Goal: Ask a question: Seek information or help from site administrators or community

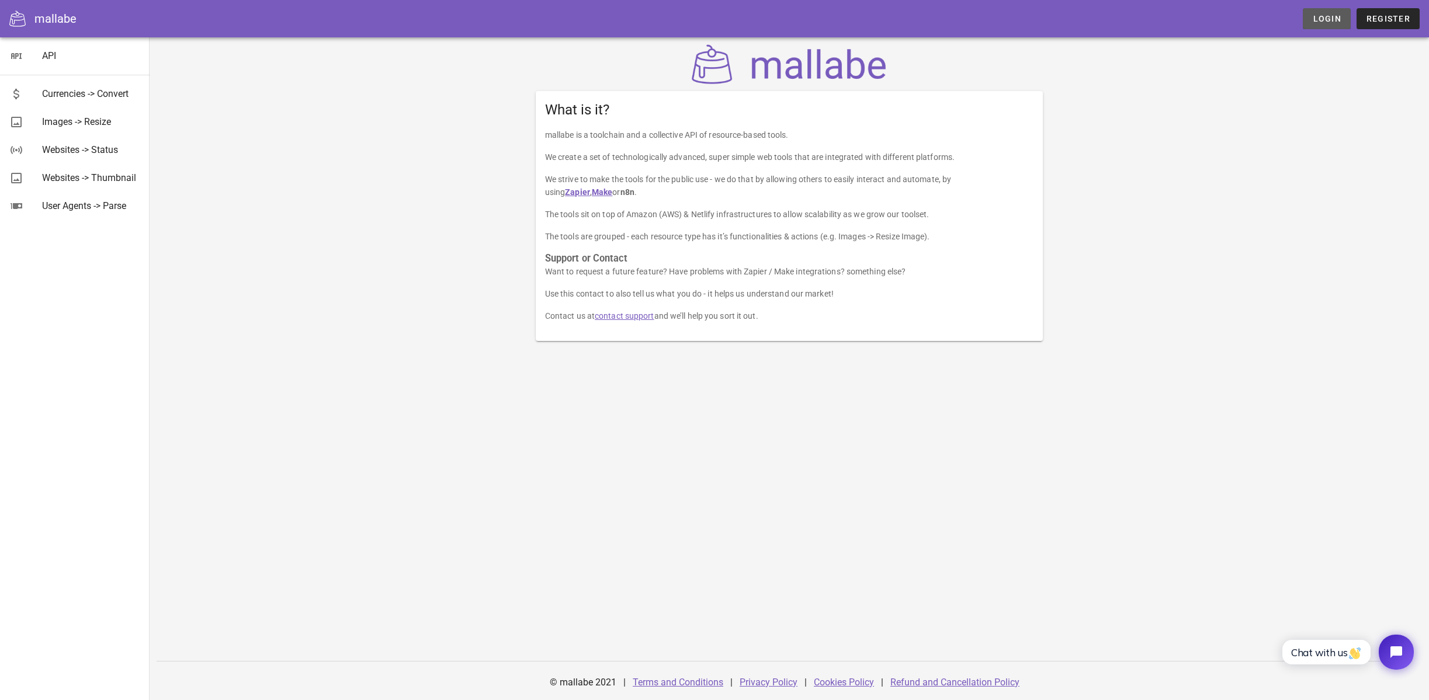
click at [1318, 14] on span "Login" at bounding box center [1326, 18] width 29 height 9
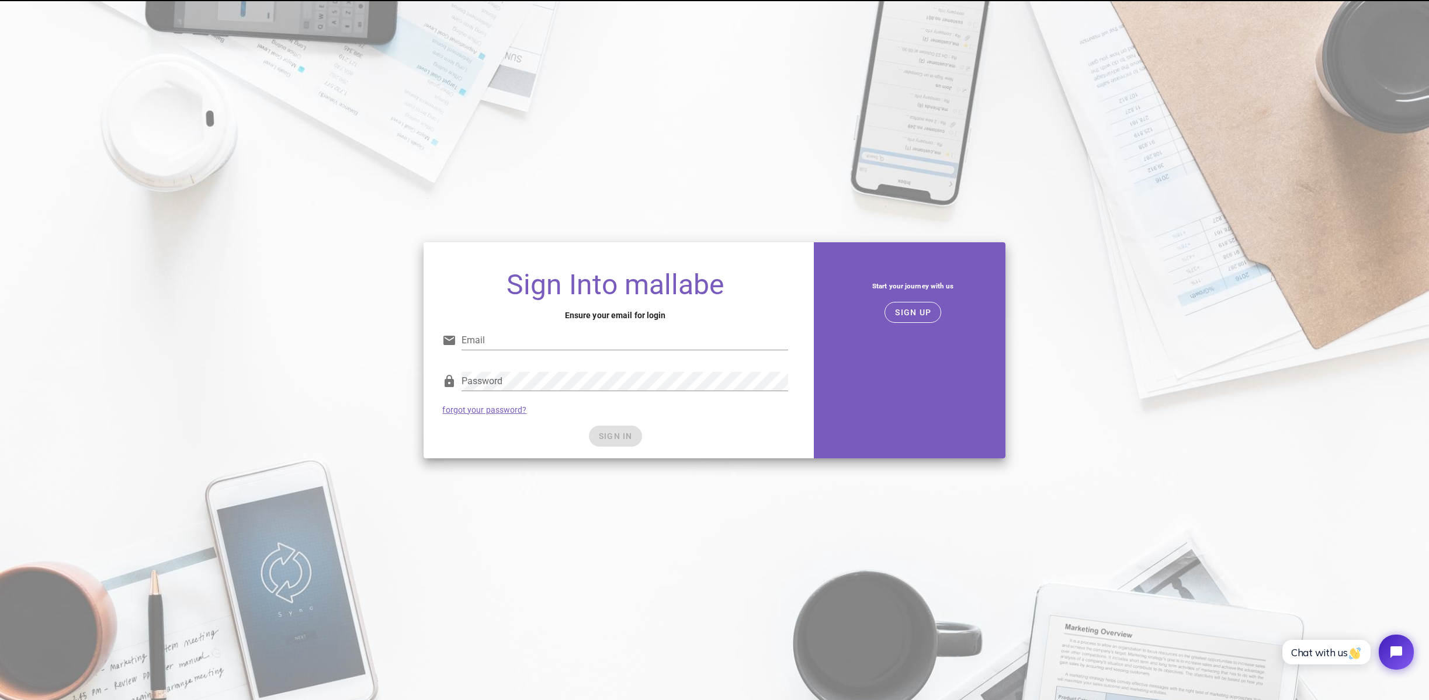
type input "[EMAIL_ADDRESS][DOMAIN_NAME]"
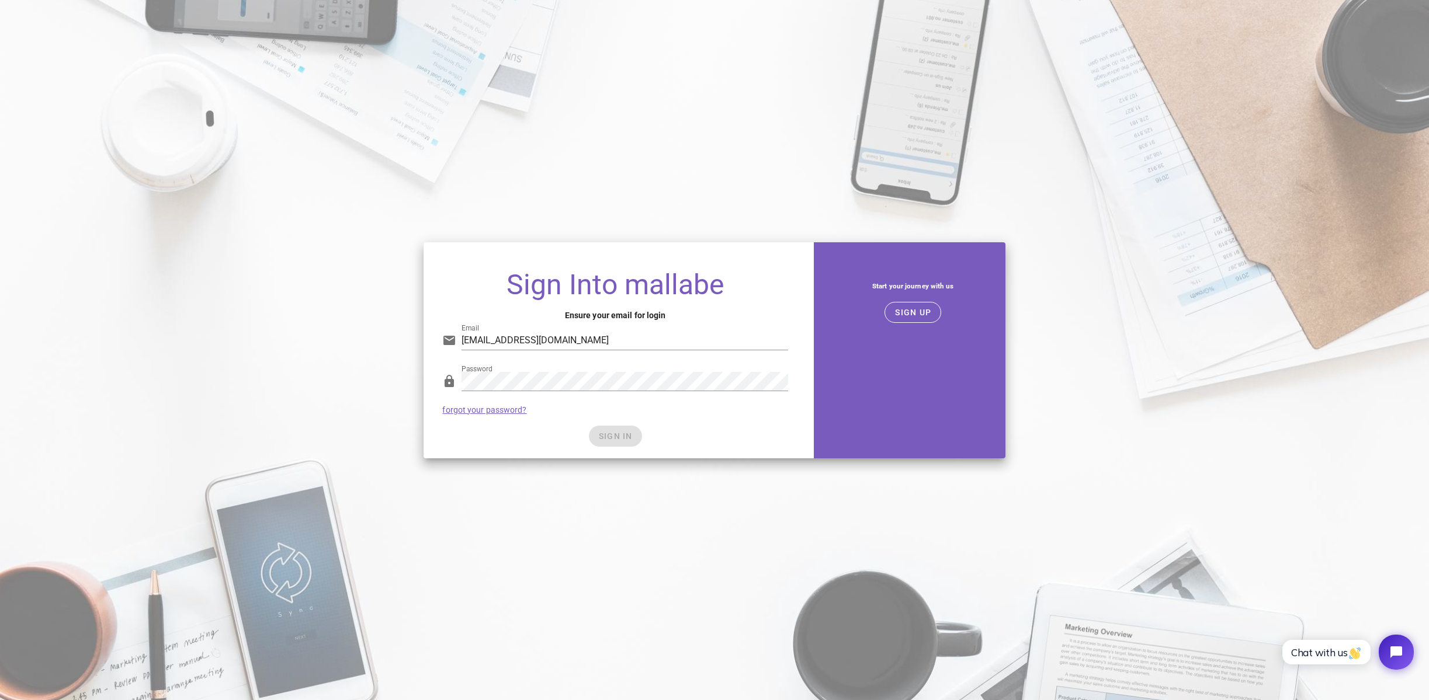
click at [627, 443] on div "SIGN IN" at bounding box center [614, 436] width 345 height 21
click at [620, 439] on span "SIGN IN" at bounding box center [615, 436] width 34 height 9
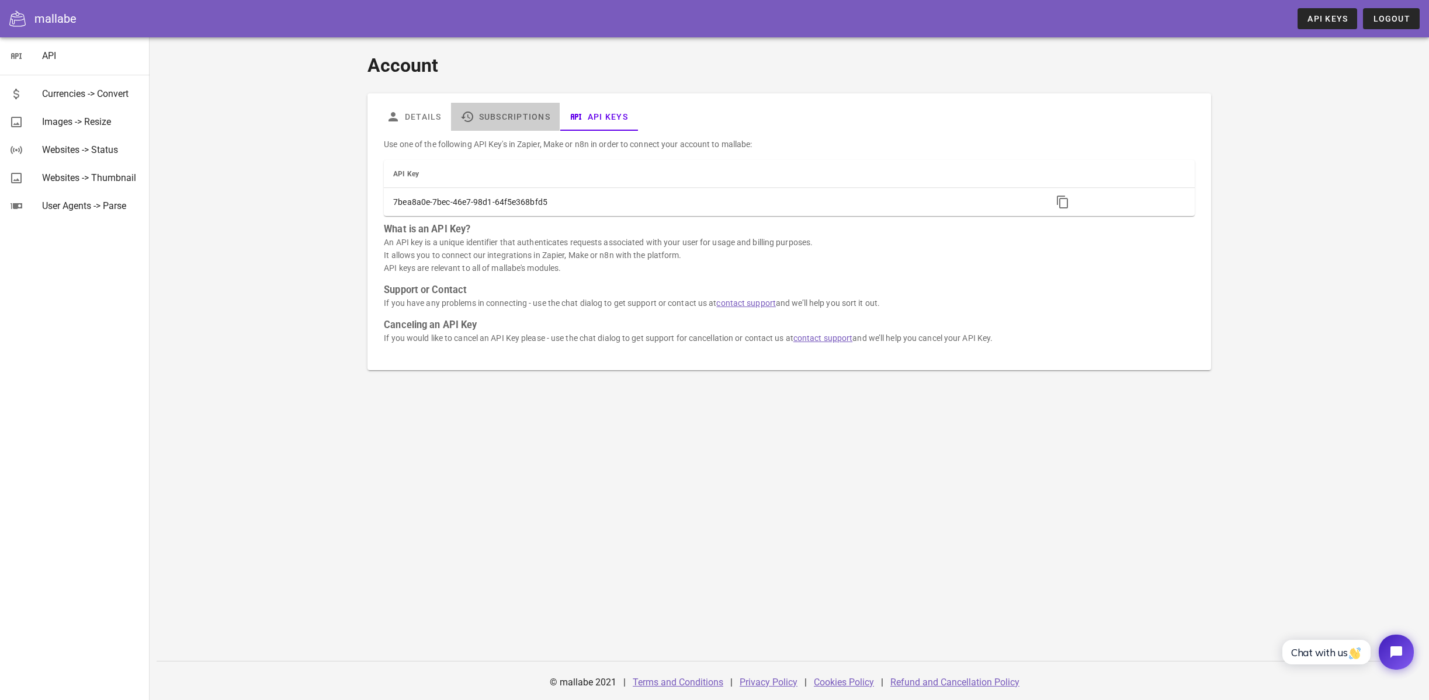
click at [512, 119] on link "Subscriptions" at bounding box center [505, 117] width 109 height 28
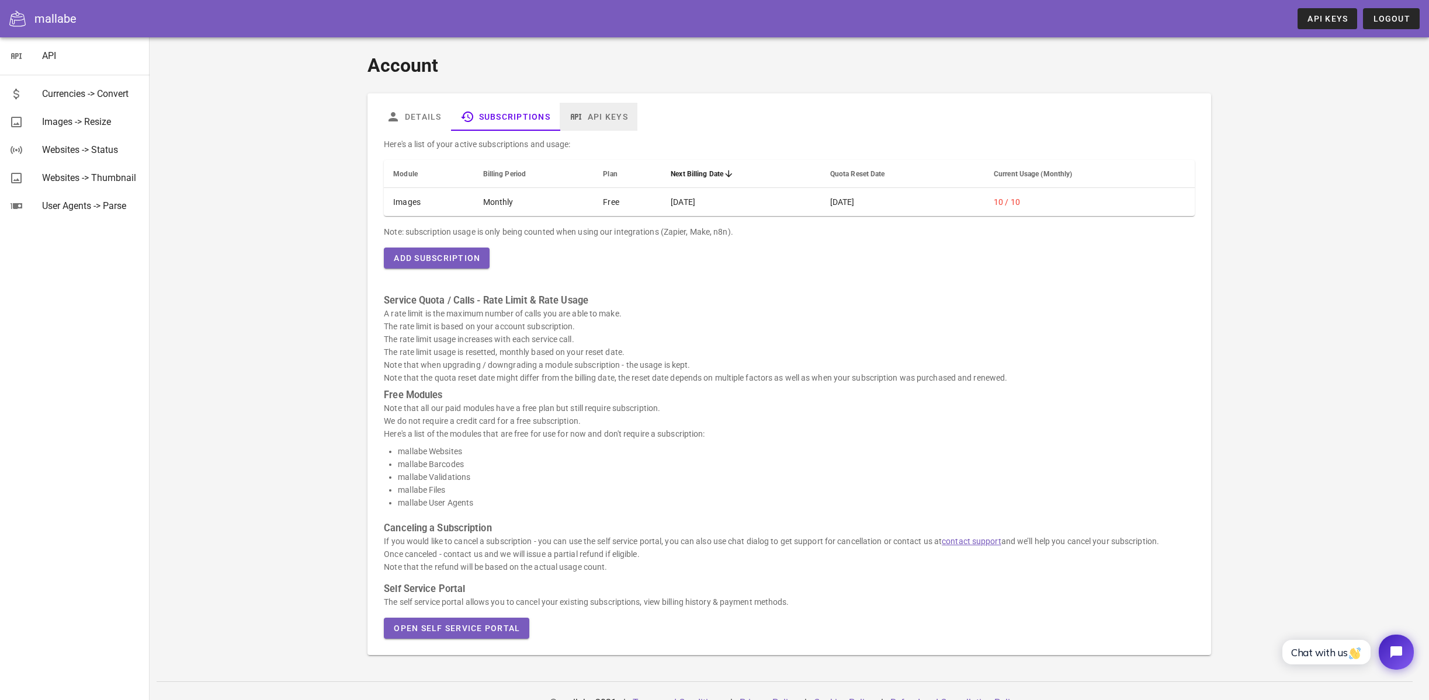
click at [609, 118] on link "API Keys" at bounding box center [599, 117] width 78 height 28
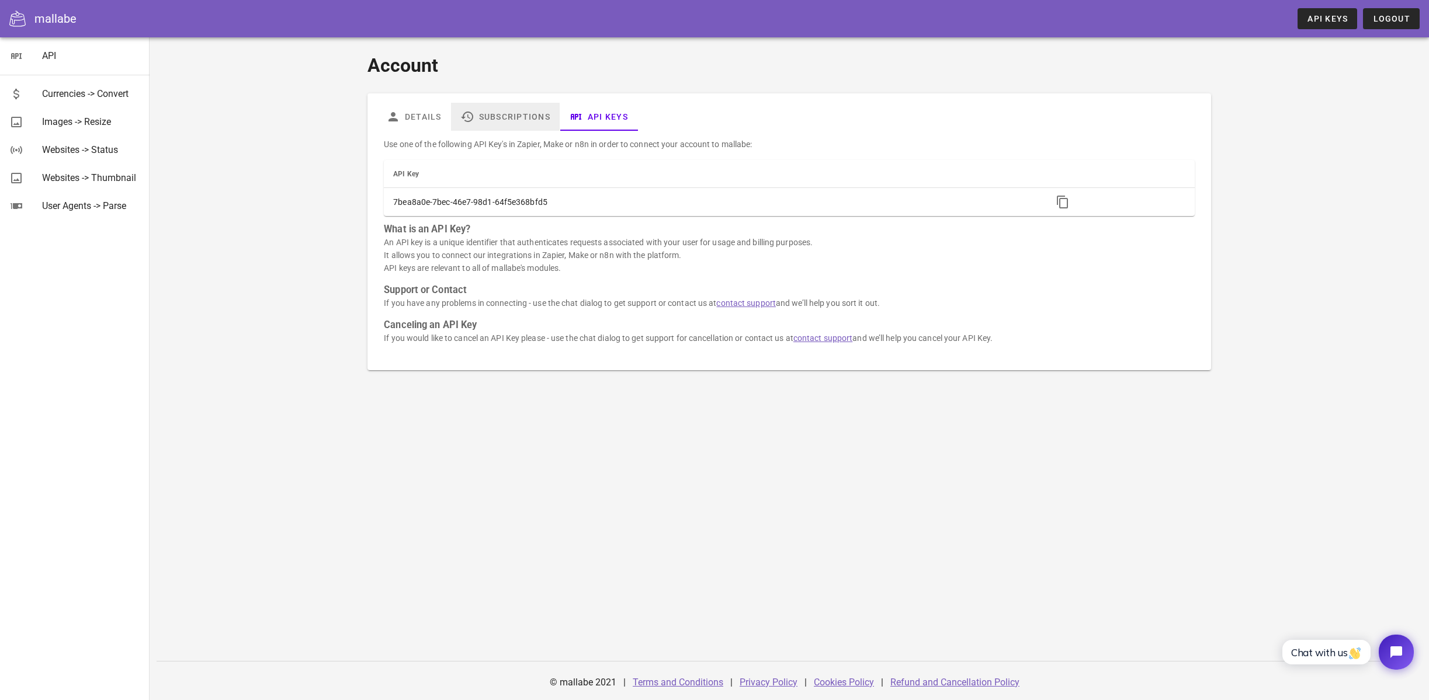
click at [504, 119] on link "Subscriptions" at bounding box center [505, 117] width 109 height 28
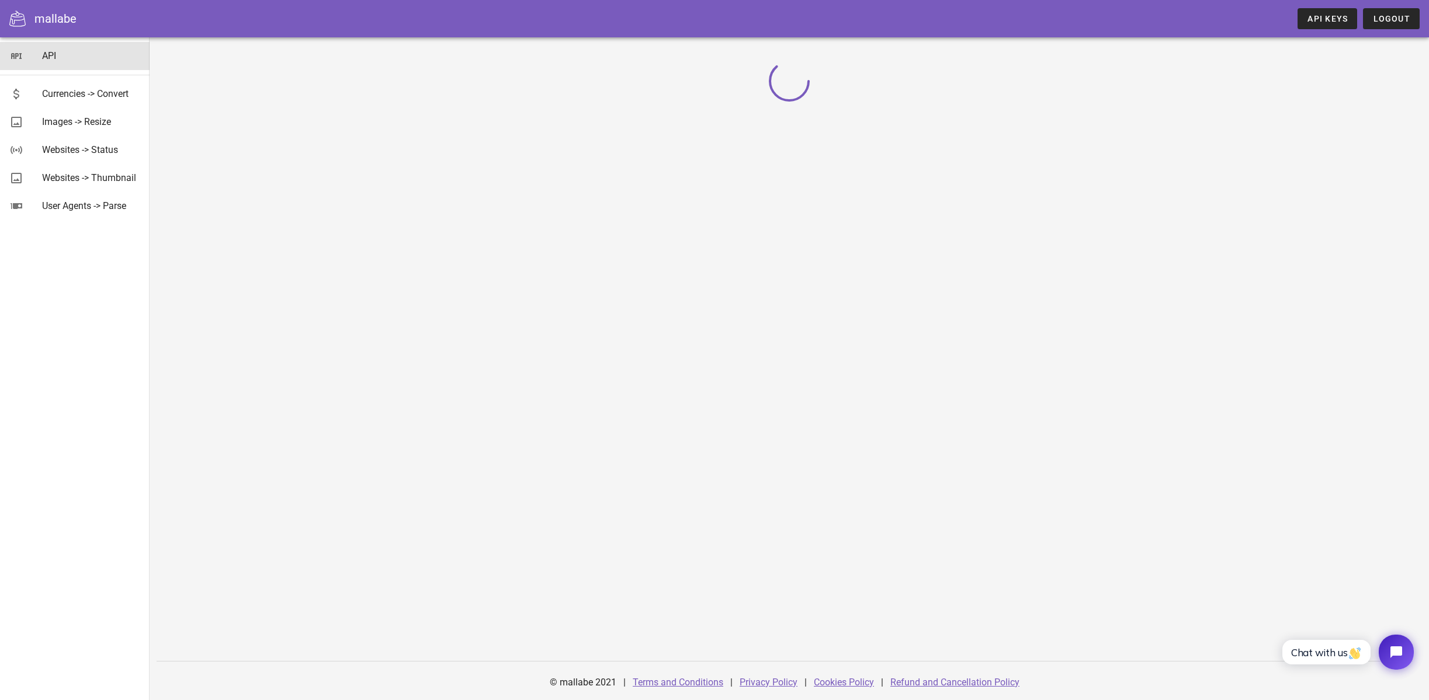
click at [52, 54] on div "API" at bounding box center [91, 55] width 98 height 11
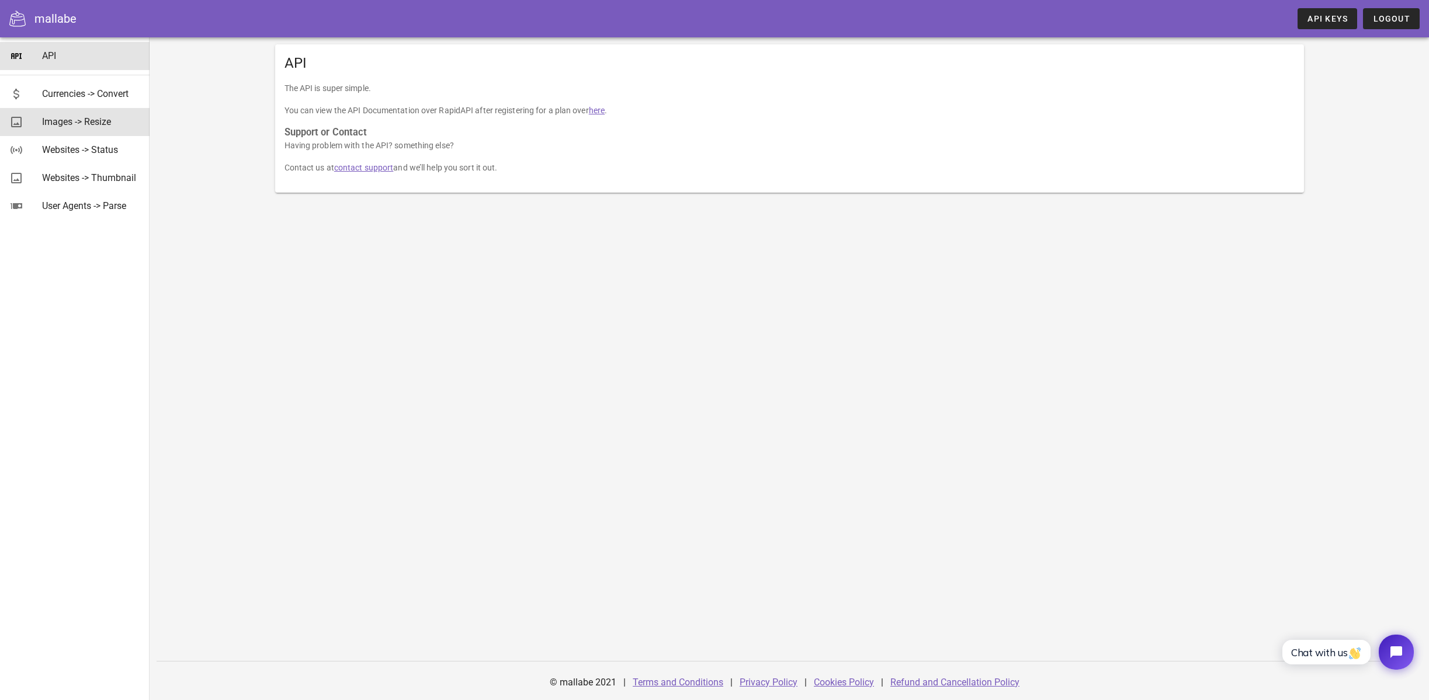
click at [61, 122] on div "Images -> Resize" at bounding box center [91, 121] width 98 height 11
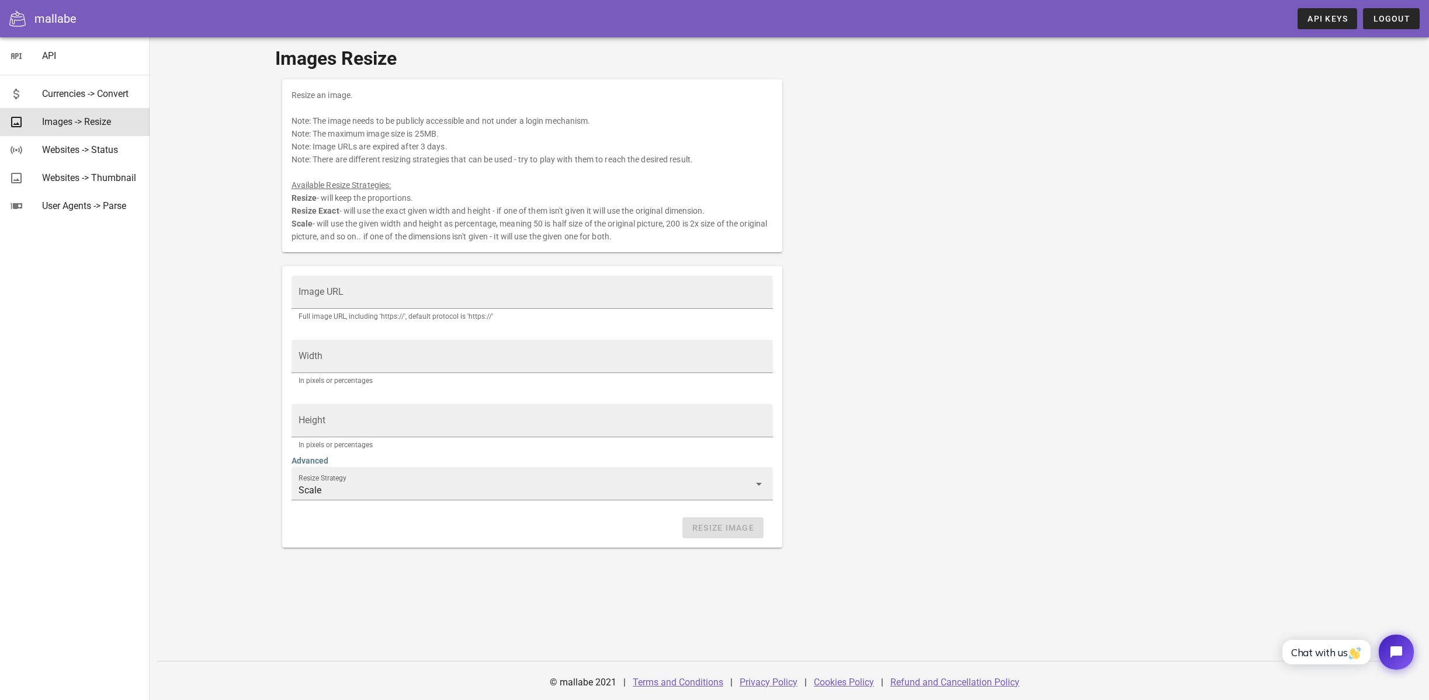
click at [261, 213] on div "Images Resize Resize an image. Note: The image needs to be publicly accessible …" at bounding box center [789, 368] width 1279 height 663
click at [1305, 22] on link "API Keys" at bounding box center [1327, 18] width 60 height 21
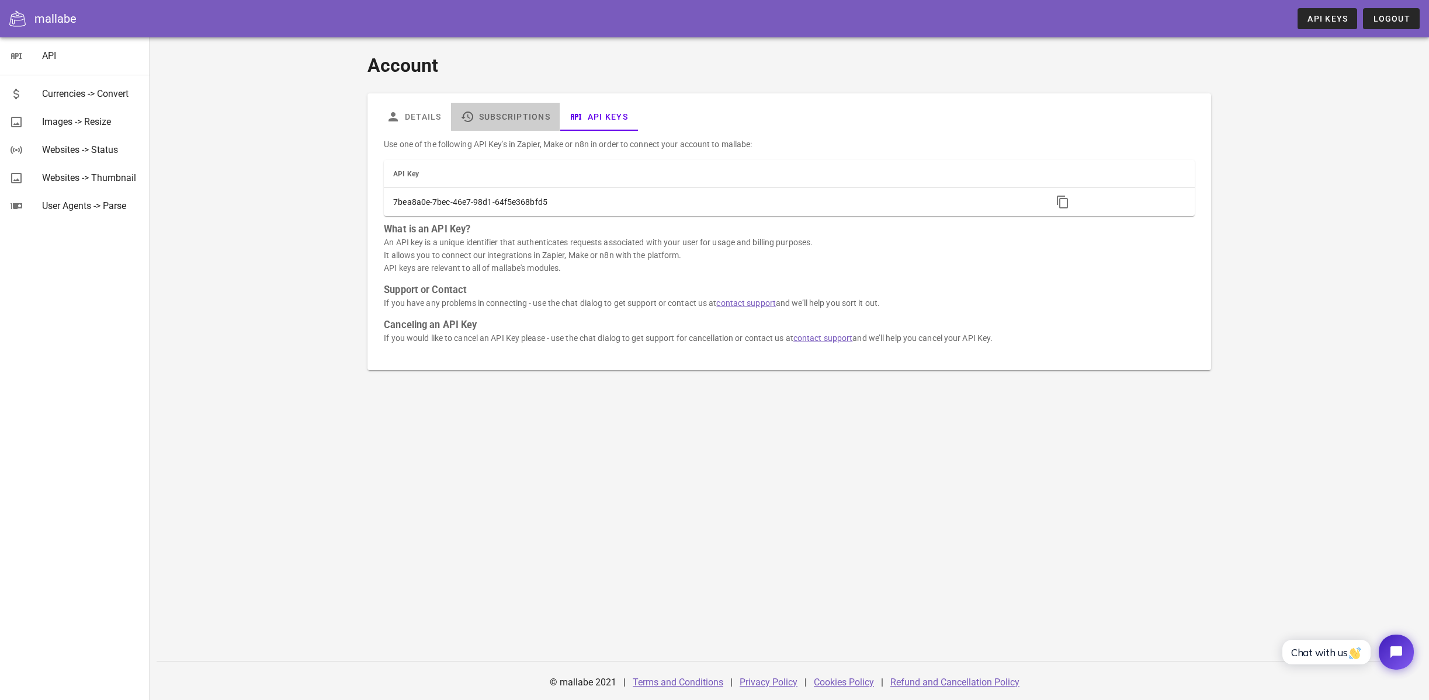
click at [513, 114] on link "Subscriptions" at bounding box center [505, 117] width 109 height 28
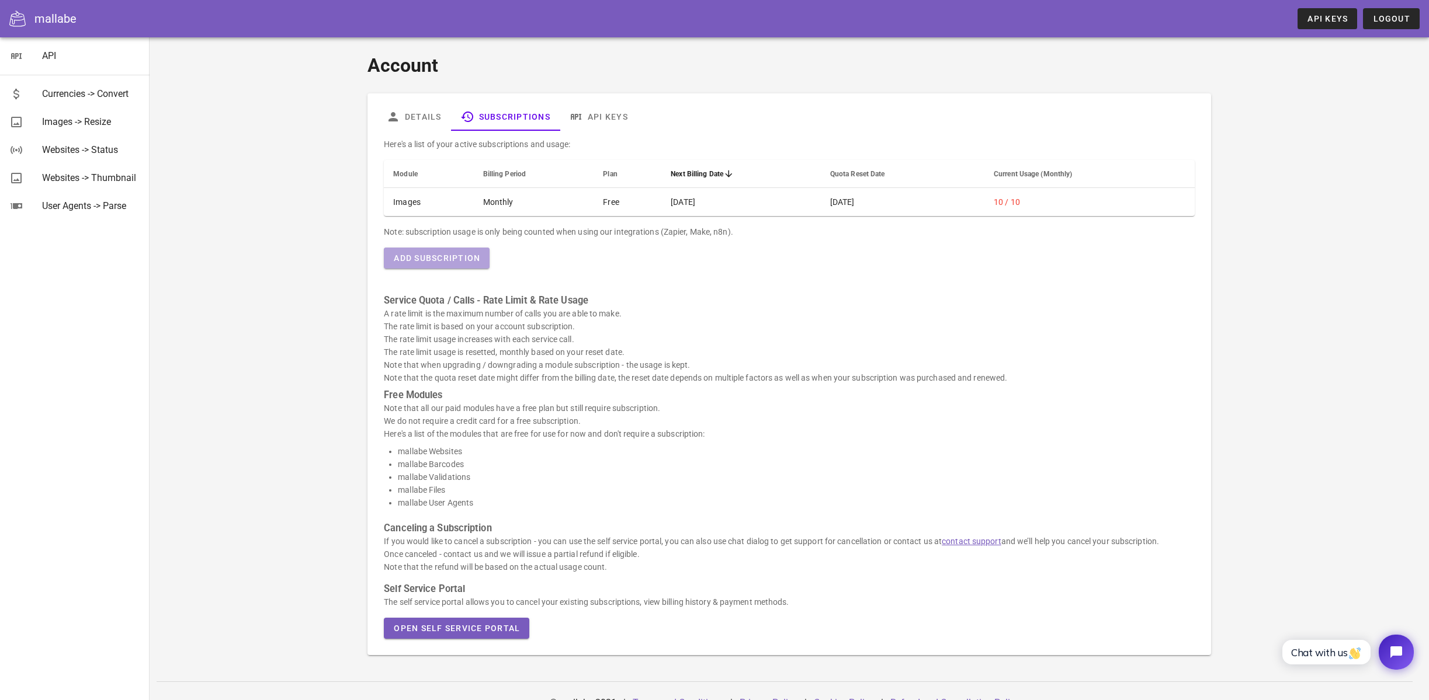
click at [451, 259] on span "Add Subscription" at bounding box center [436, 258] width 87 height 9
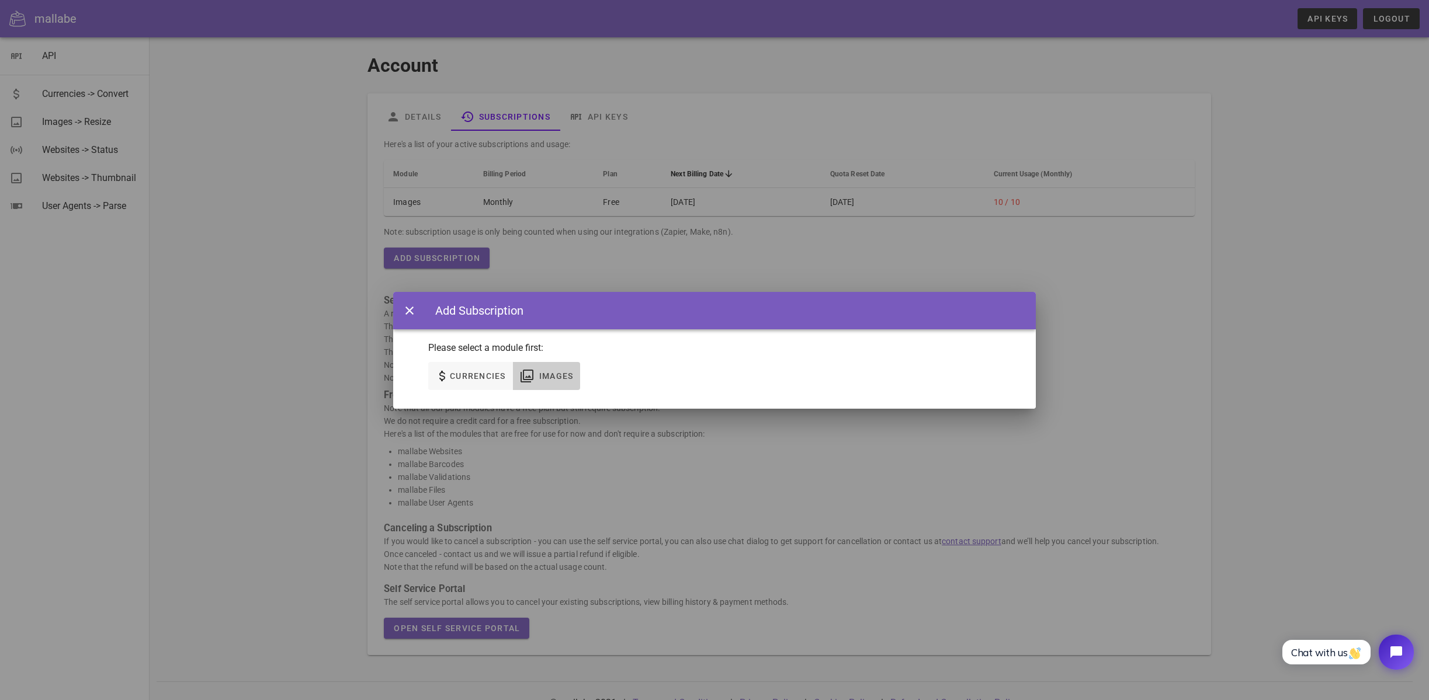
click at [550, 377] on span "Images" at bounding box center [556, 376] width 35 height 9
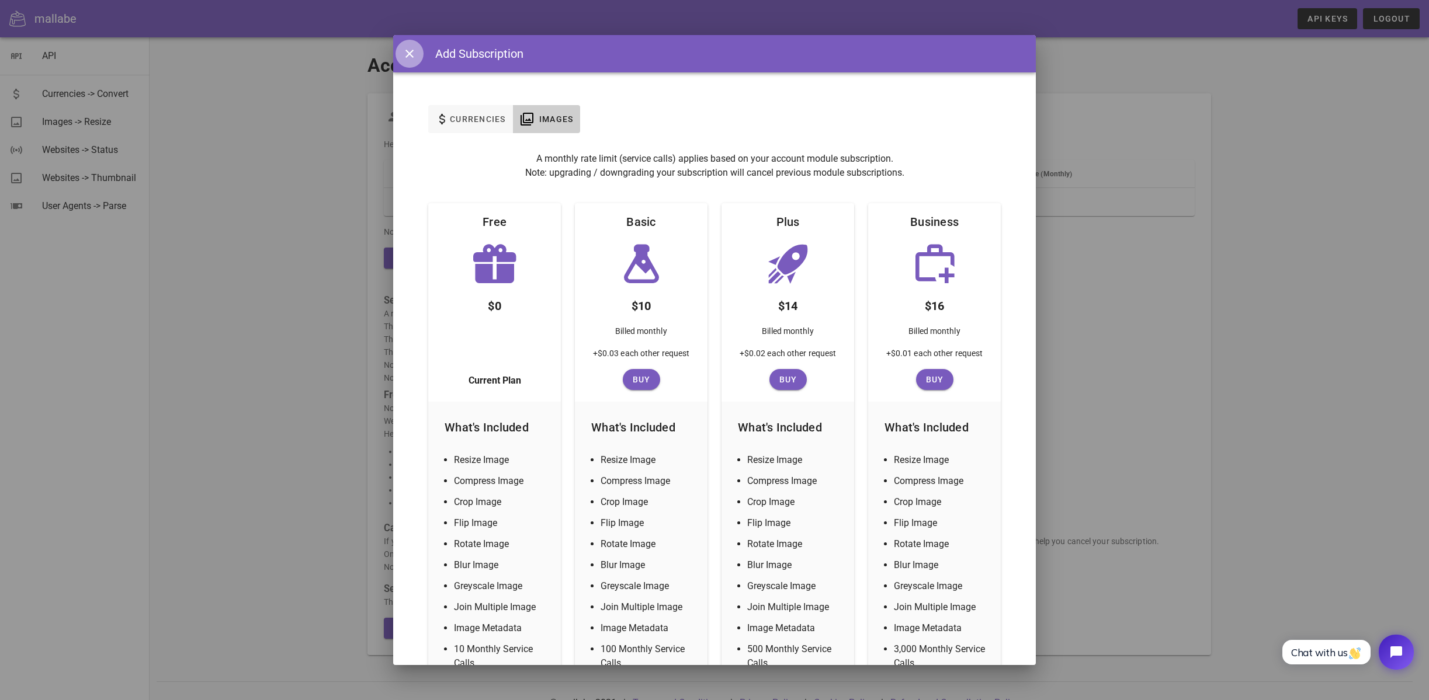
click at [411, 53] on icon "button" at bounding box center [409, 54] width 14 height 14
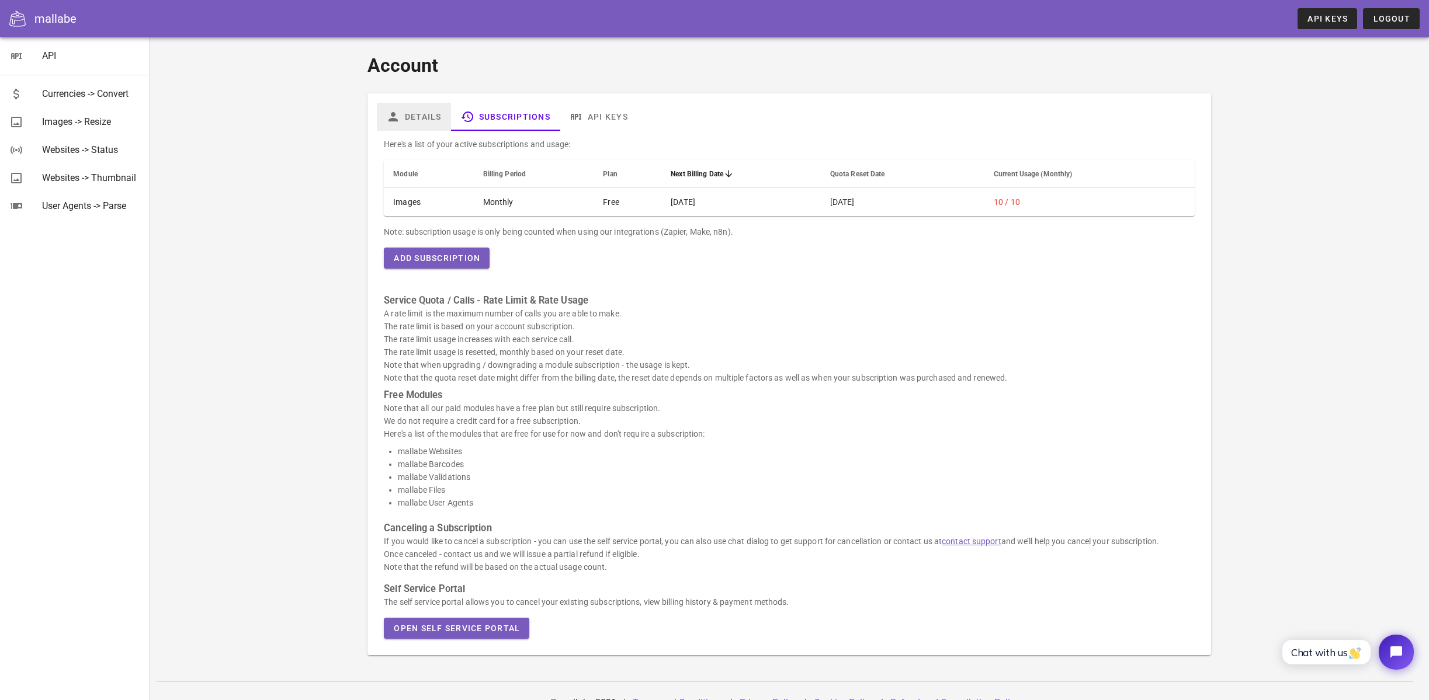
click at [411, 113] on link "Details" at bounding box center [414, 117] width 74 height 28
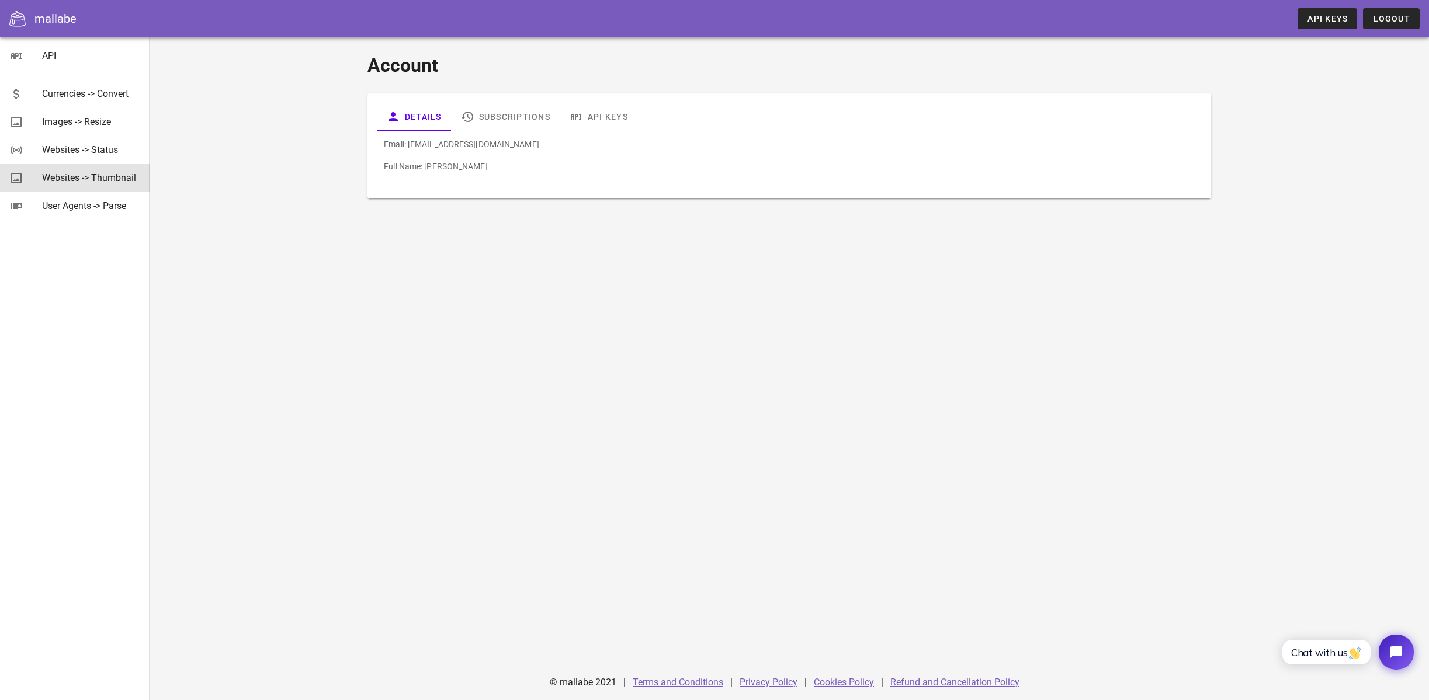
click at [68, 179] on div "Websites -> Thumbnail" at bounding box center [91, 177] width 98 height 11
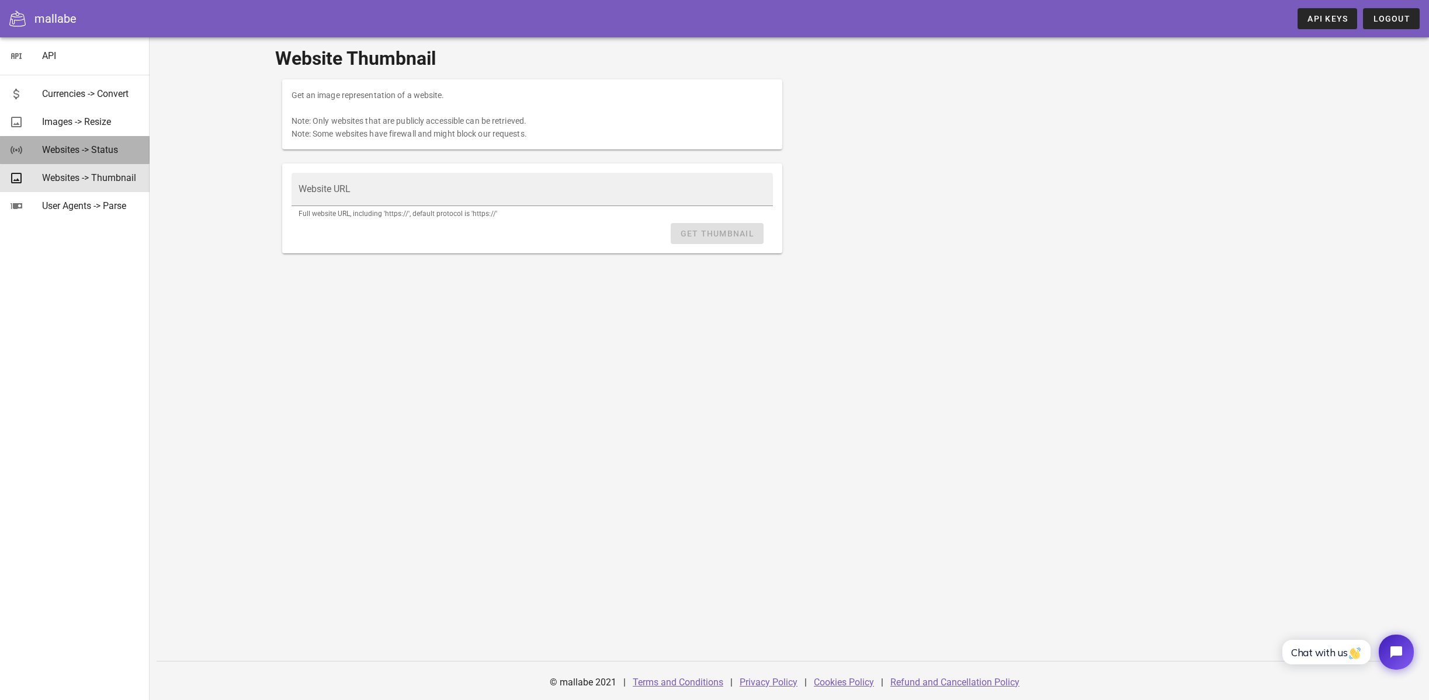
click at [65, 150] on div "Websites -> Status" at bounding box center [91, 149] width 98 height 11
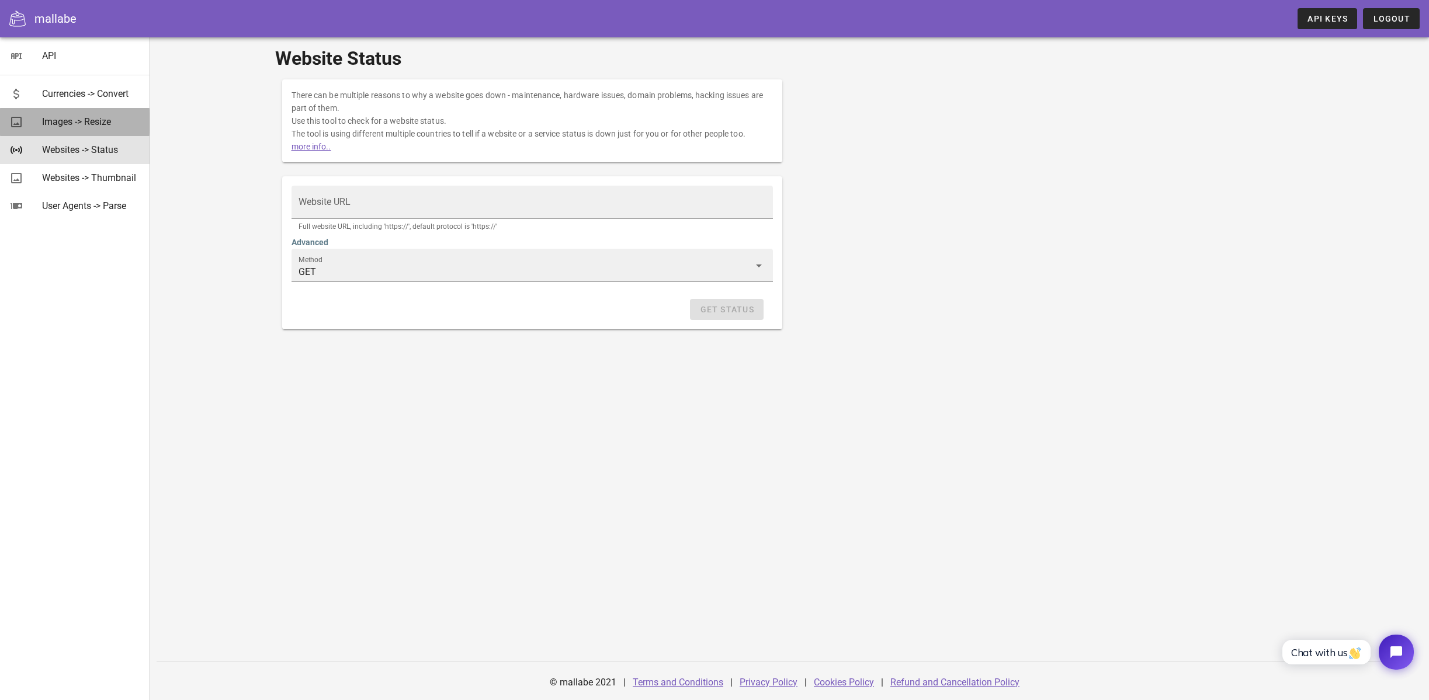
click at [65, 118] on div "Images -> Resize" at bounding box center [91, 121] width 98 height 11
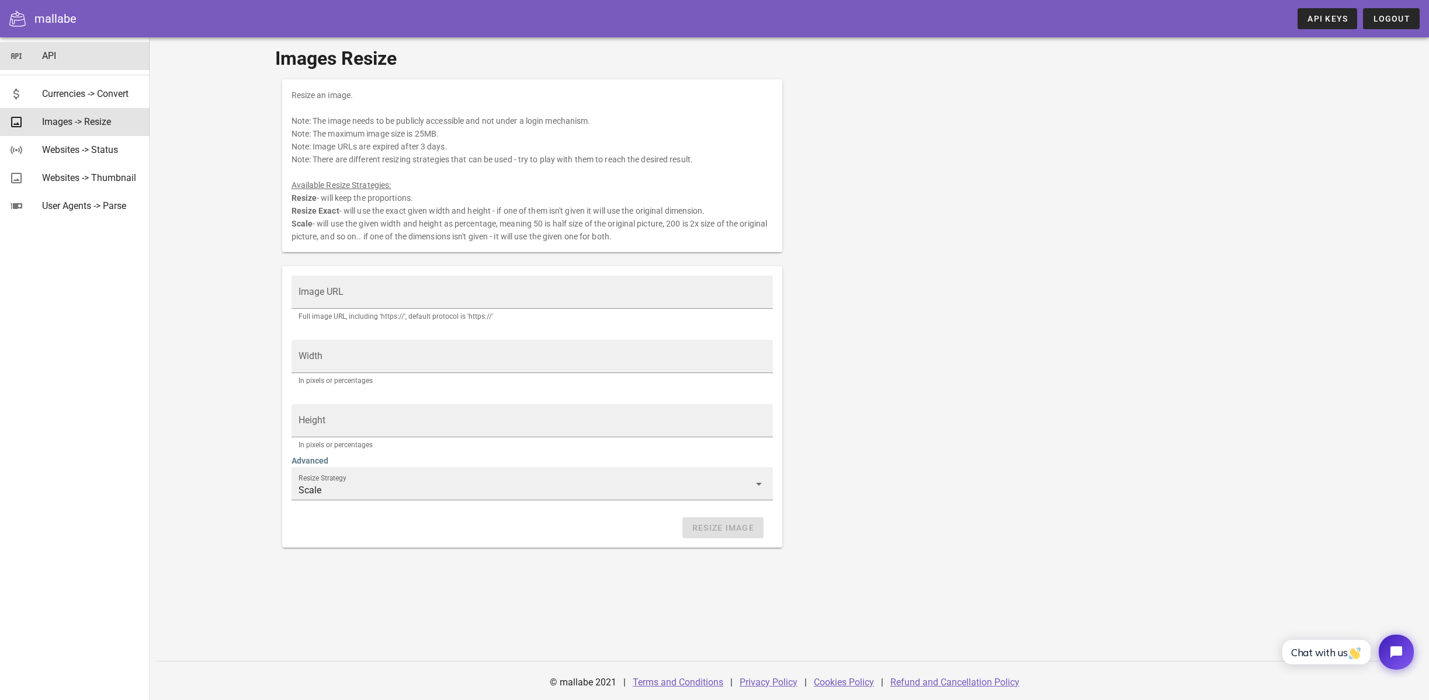
click at [46, 54] on div "API" at bounding box center [91, 55] width 98 height 11
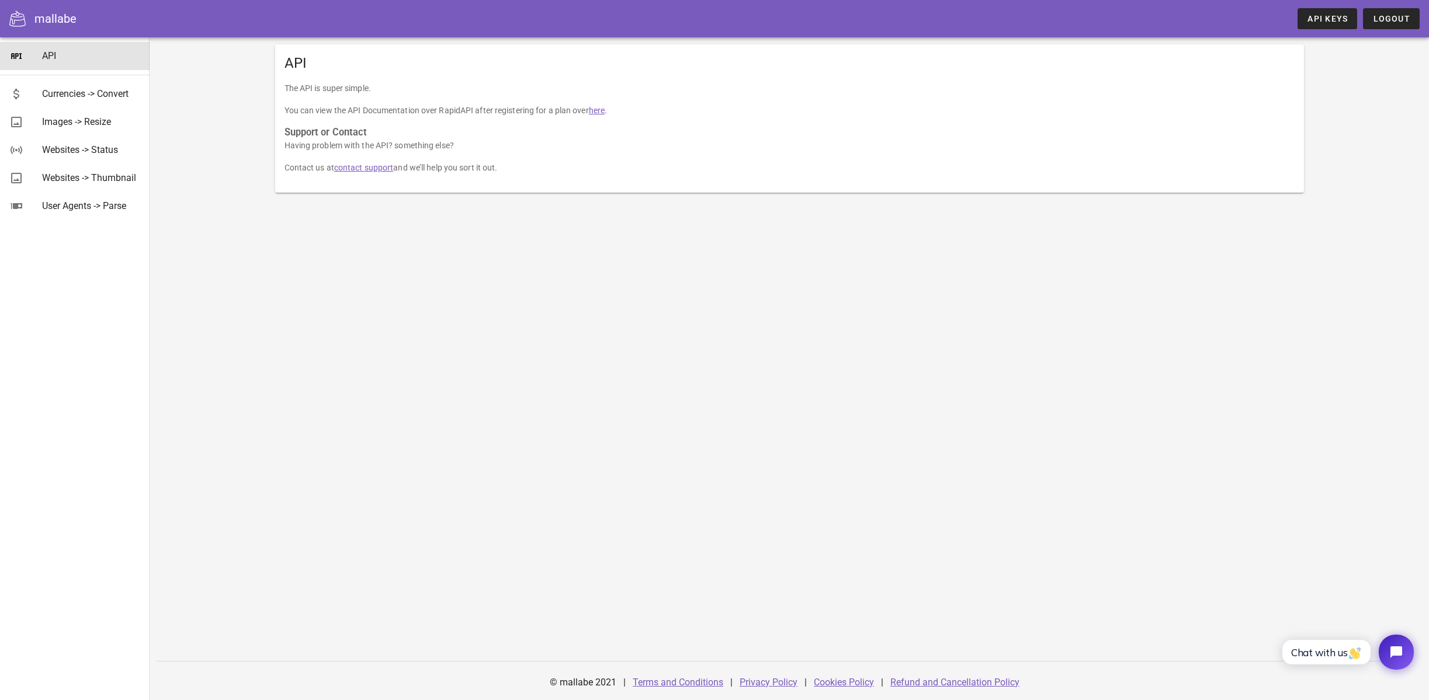
click at [605, 110] on link "here" at bounding box center [597, 110] width 16 height 9
click at [599, 108] on link "here" at bounding box center [597, 110] width 16 height 9
click at [1310, 17] on span "API Keys" at bounding box center [1327, 18] width 41 height 9
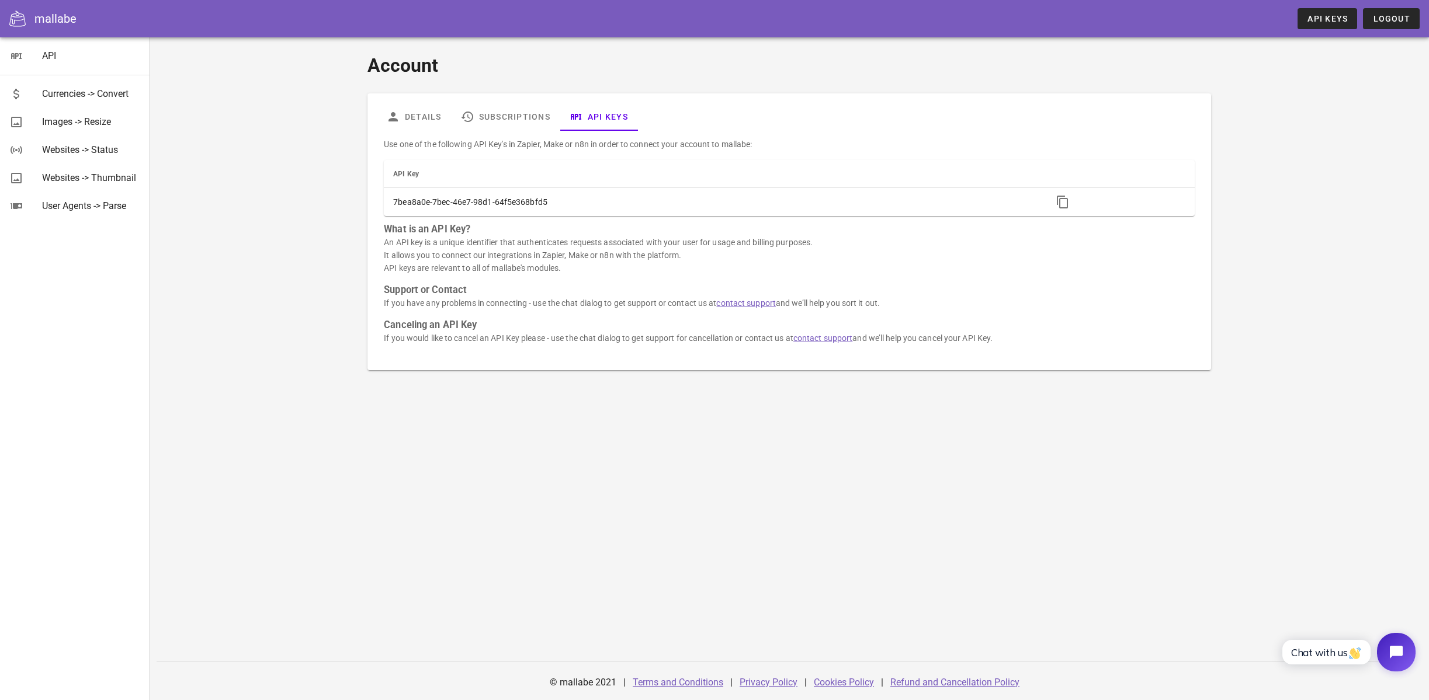
click at [1388, 666] on button "Open chat widget" at bounding box center [1396, 652] width 39 height 39
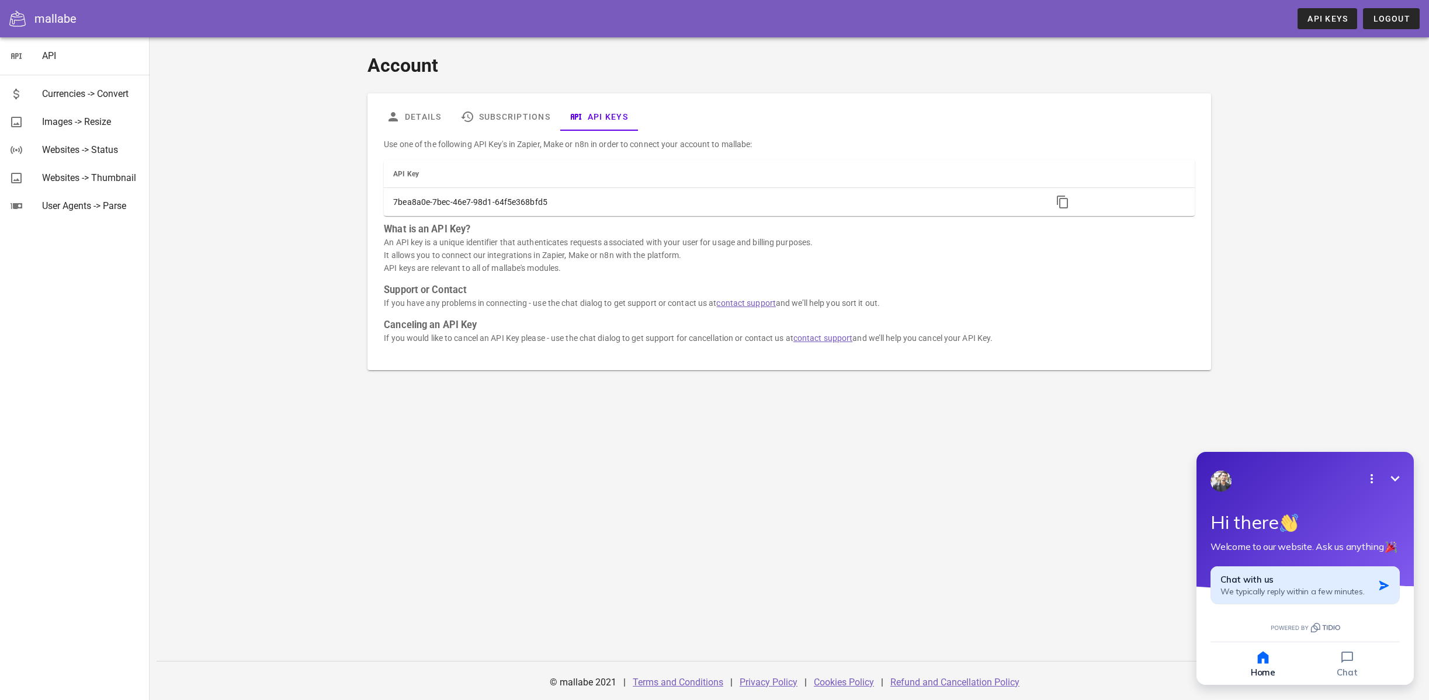
click at [1373, 585] on button "Chat with us We typically reply within a few minutes." at bounding box center [1304, 586] width 189 height 38
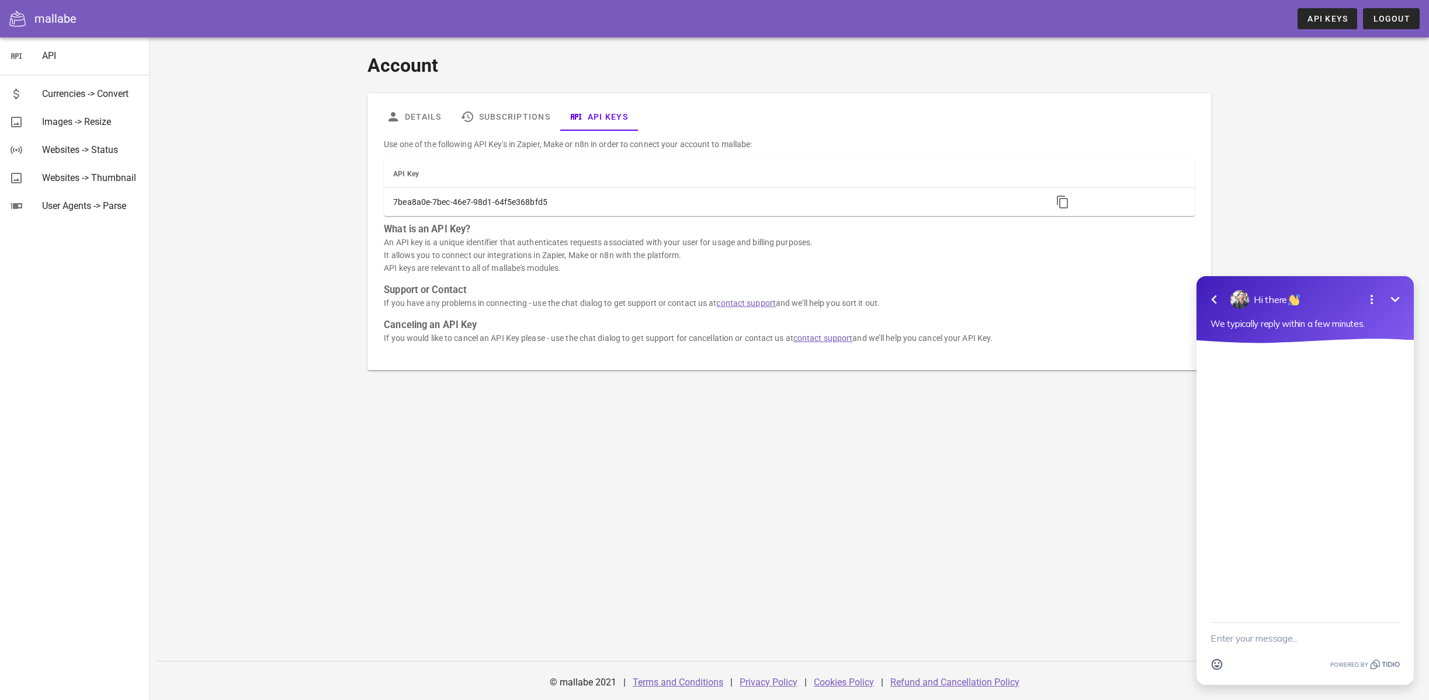
click at [1289, 633] on textarea "New message" at bounding box center [1304, 638] width 189 height 30
click at [1235, 639] on textarea "How do I enter my API key" at bounding box center [1290, 638] width 160 height 30
click at [1305, 640] on textarea "How / where do I enter my API key" at bounding box center [1290, 638] width 160 height 30
click at [1301, 640] on textarea "How / where do I enter my API key" at bounding box center [1290, 638] width 160 height 30
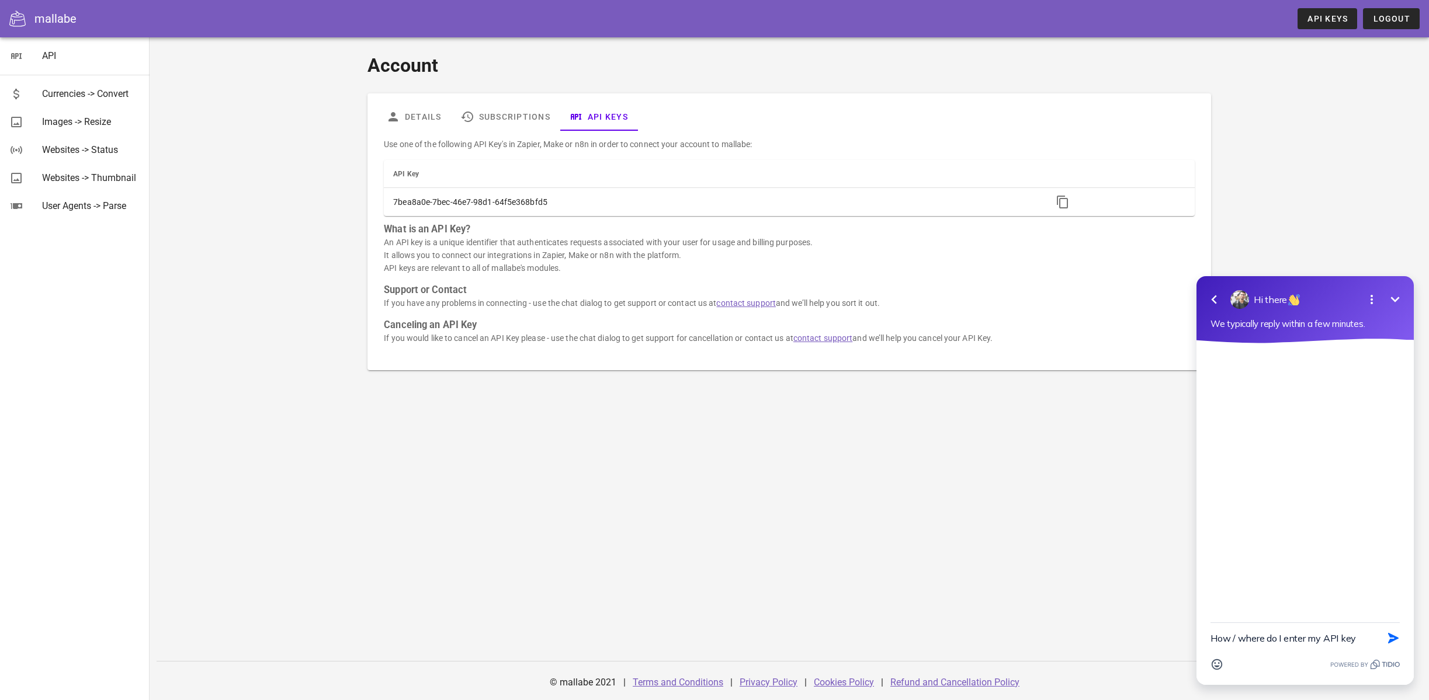
click at [1301, 640] on textarea "How / where do I enter my API key" at bounding box center [1290, 638] width 160 height 30
type textarea "How / where do I use my API key to auth with your API"
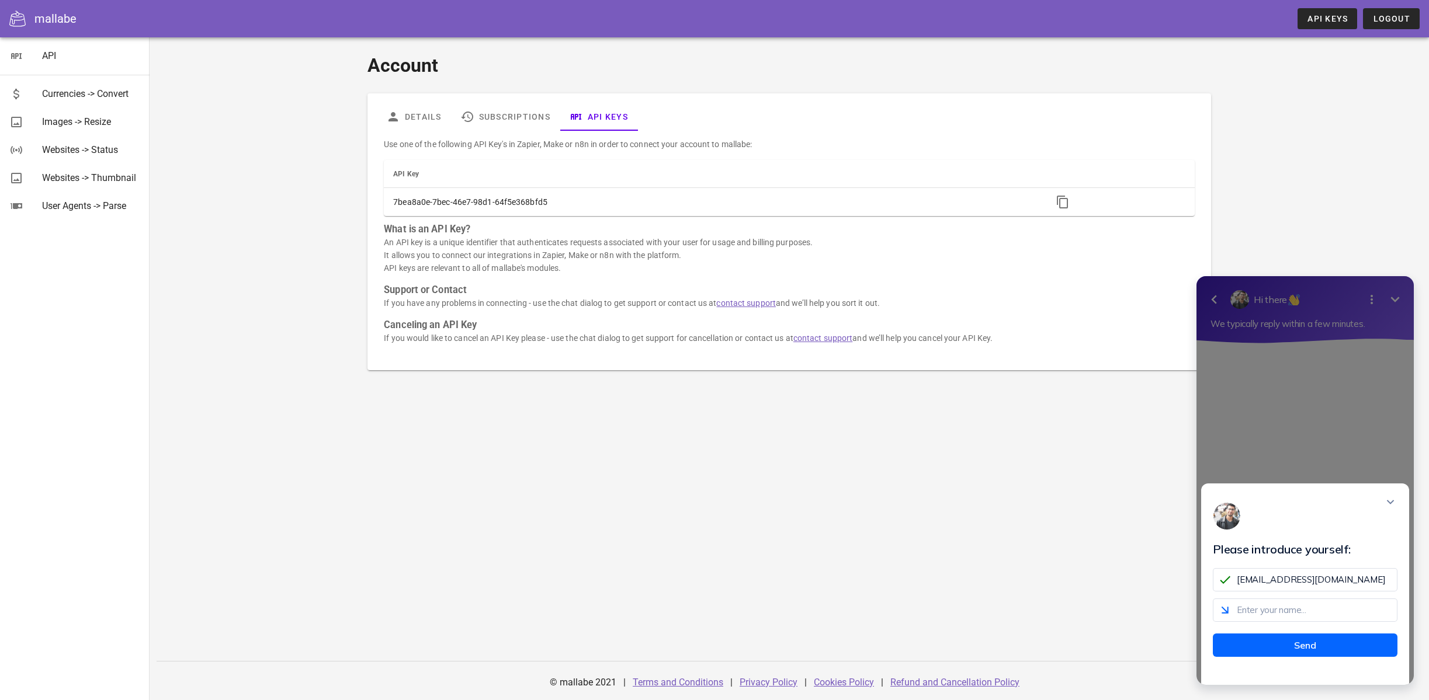
type input "admin@indivisiblenovawest.org"
type input "Chris"
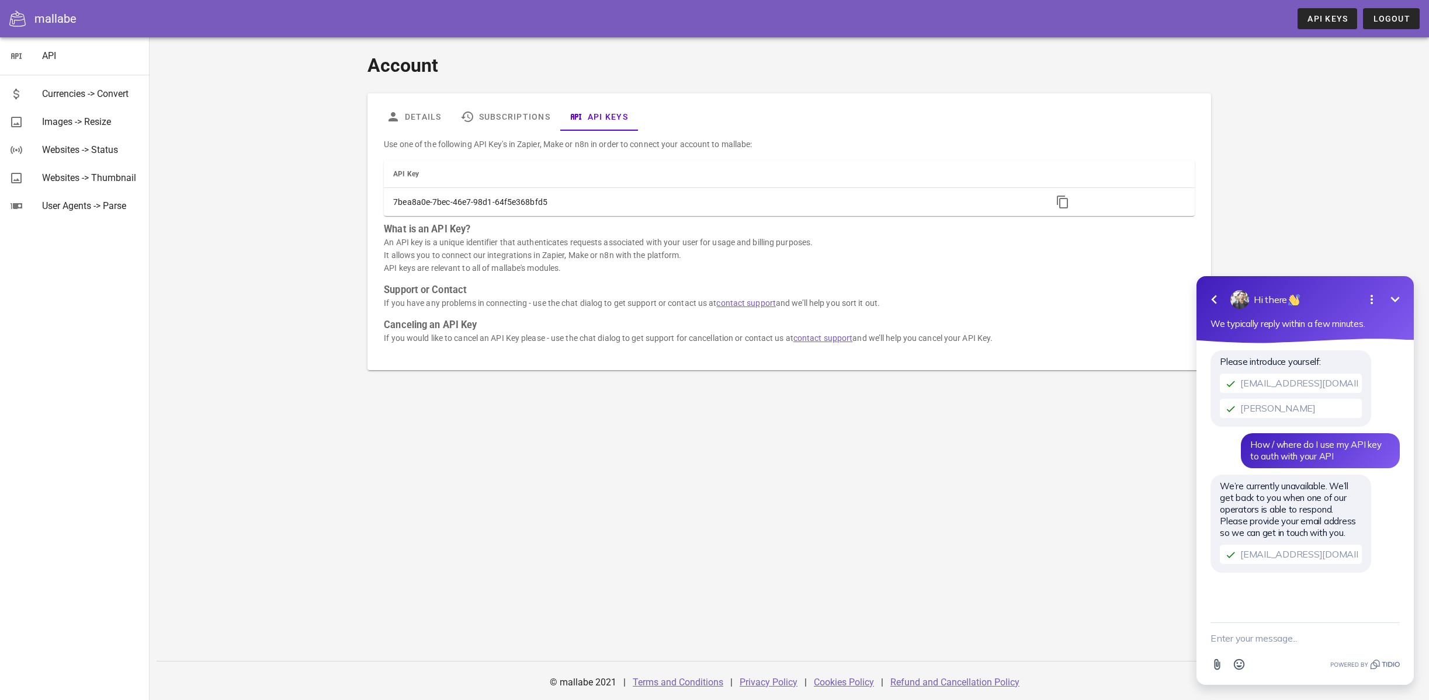
click at [1239, 637] on textarea "New message" at bounding box center [1304, 638] width 189 height 30
paste textarea "The app returned "Invalid API key. Go to https://docs.rapidapi.com/docs/keys fo…"
type textarea "Error is: The app returned "Invalid API key. Go to https://docs.rapidapi.com/do…"
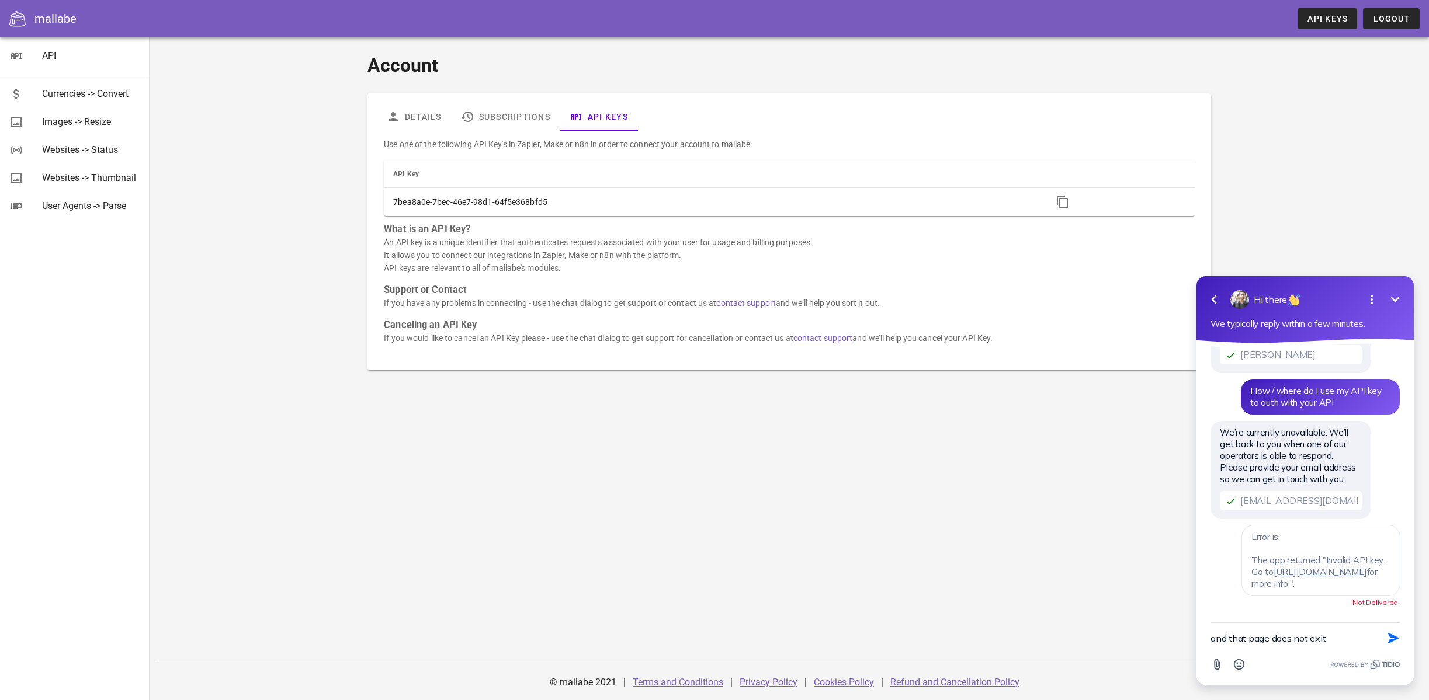
type textarea "and that page does not exit."
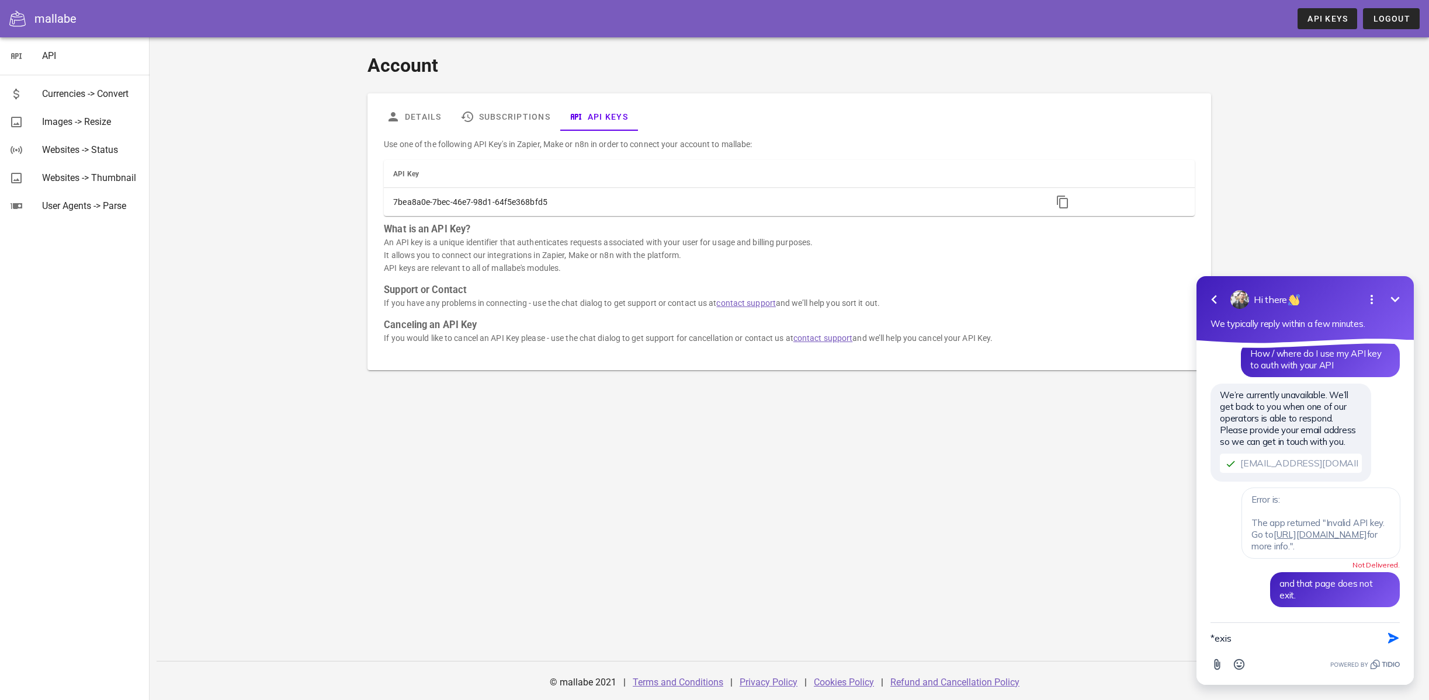
type textarea "*exist"
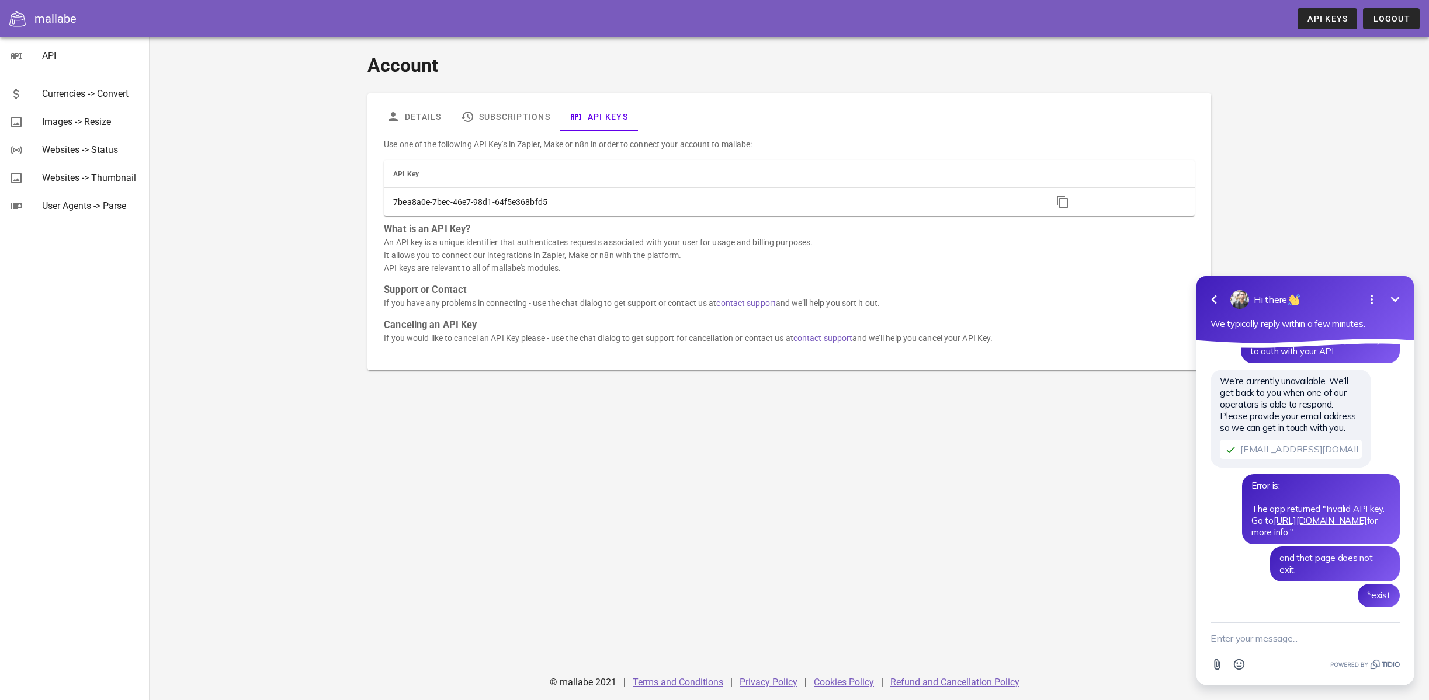
scroll to position [105, 0]
click at [316, 277] on div "Account Details Subscriptions API Keys Use one of the following API Key's in Za…" at bounding box center [789, 210] width 1029 height 333
click at [755, 303] on link "contact support" at bounding box center [746, 303] width 60 height 9
click at [1400, 299] on icon "Minimize" at bounding box center [1395, 300] width 14 height 14
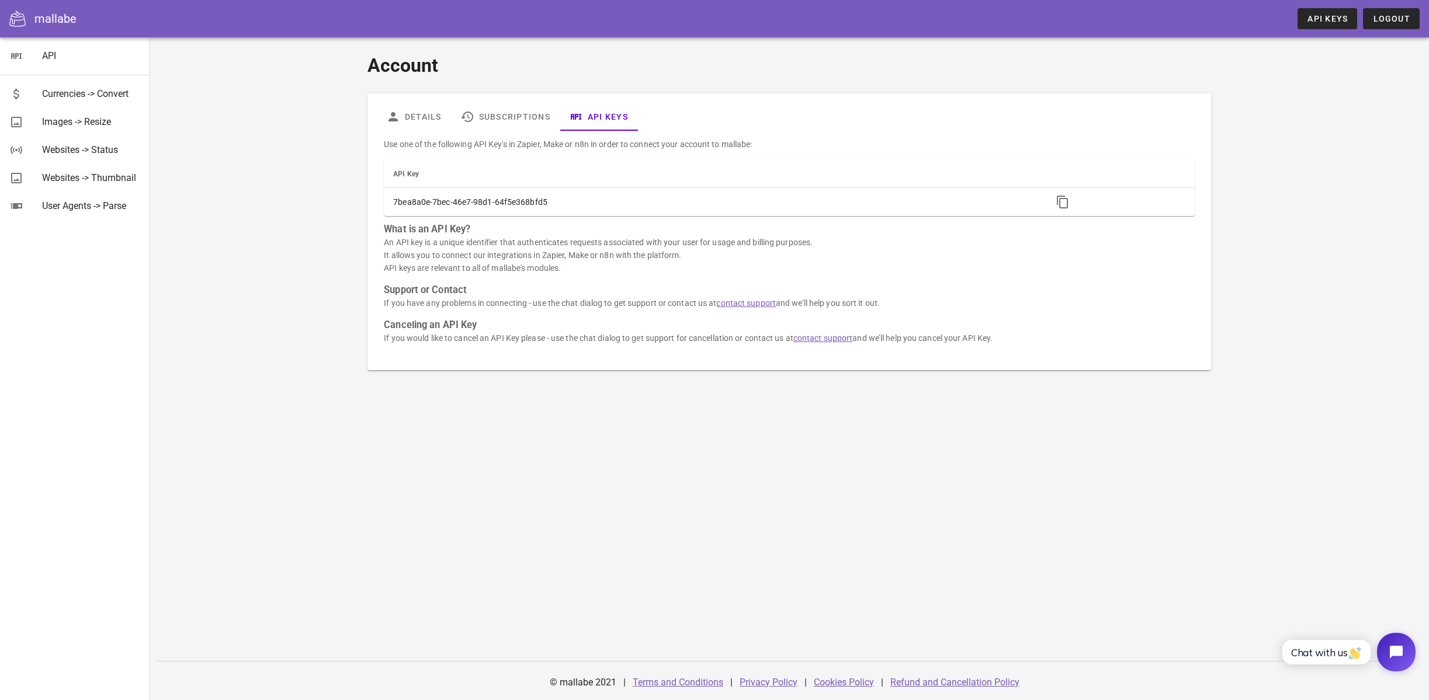
click at [1394, 646] on icon "Open chat widget" at bounding box center [1403, 653] width 18 height 18
click at [508, 114] on link "Subscriptions" at bounding box center [505, 117] width 109 height 28
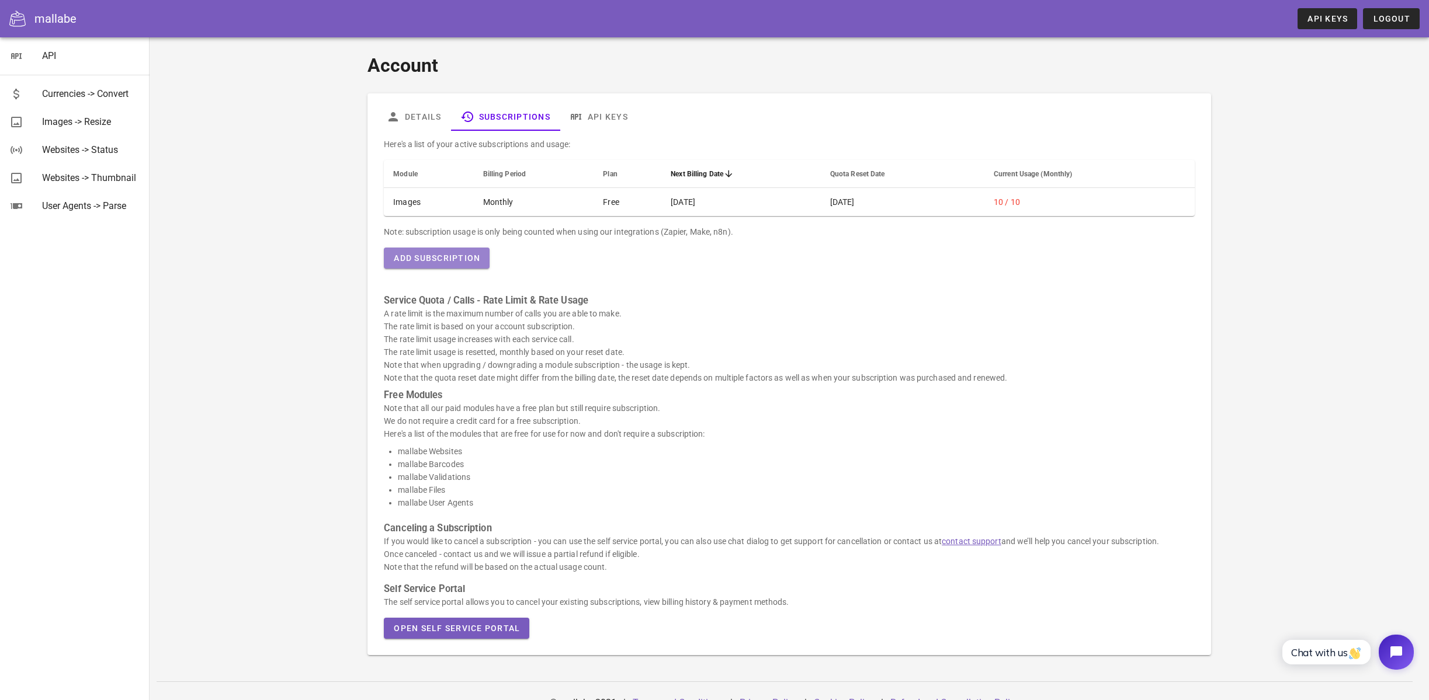
click at [431, 267] on button "Add Subscription" at bounding box center [437, 258] width 106 height 21
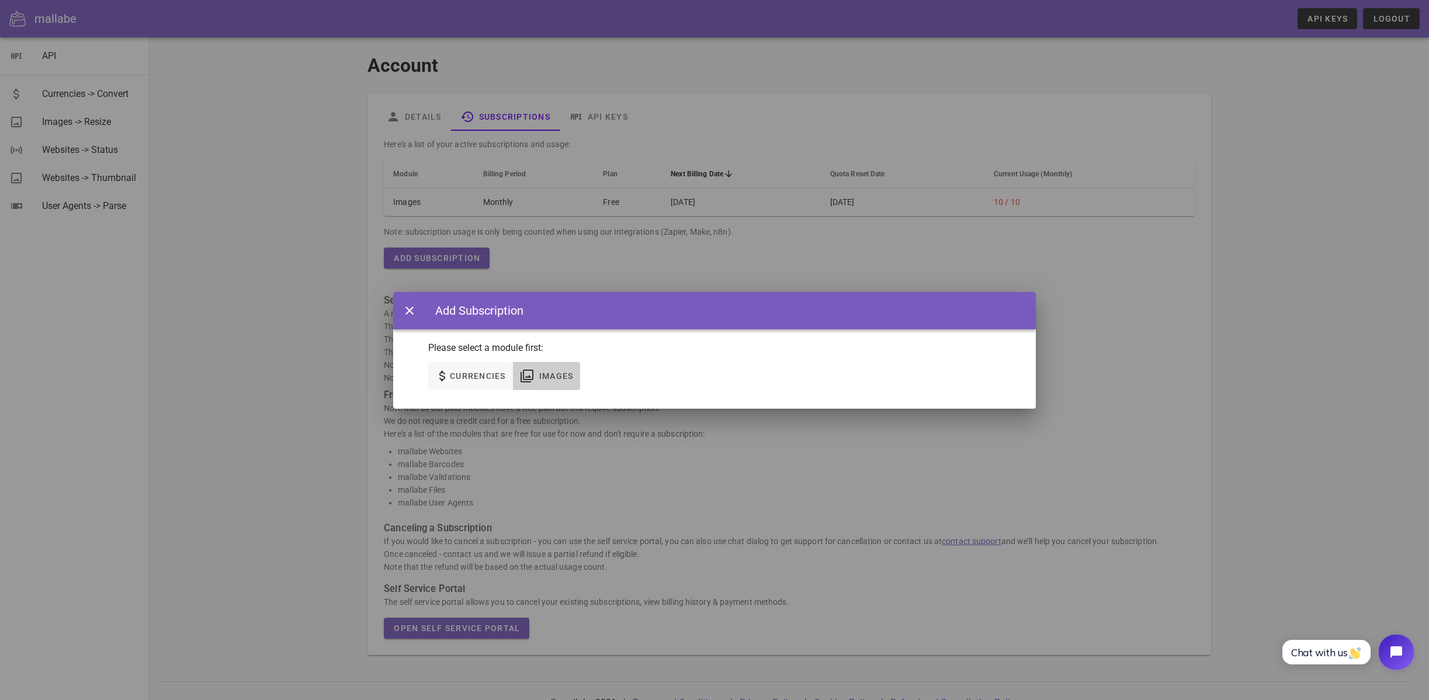
click at [533, 376] on icon "button" at bounding box center [527, 376] width 14 height 14
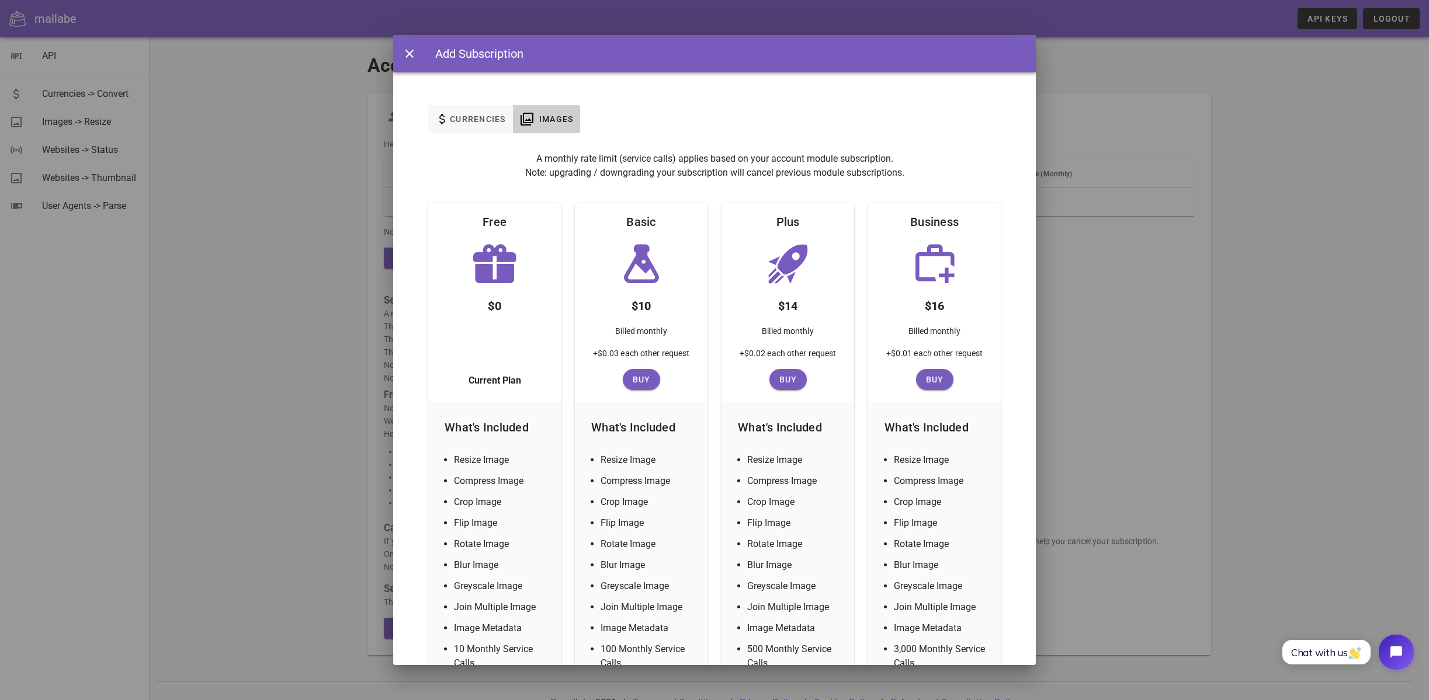
click at [1382, 264] on div at bounding box center [714, 350] width 1429 height 700
